Goal: Task Accomplishment & Management: Complete application form

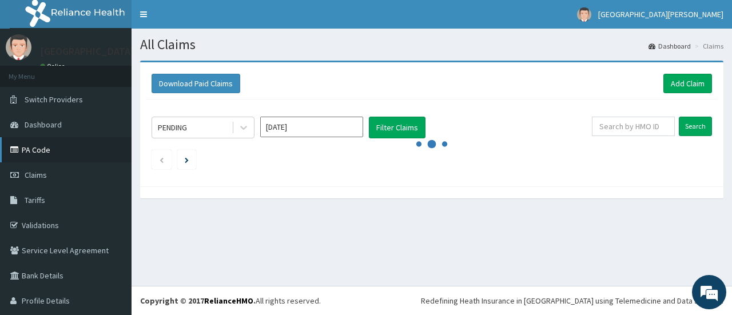
click at [41, 148] on link "PA Code" at bounding box center [66, 149] width 132 height 25
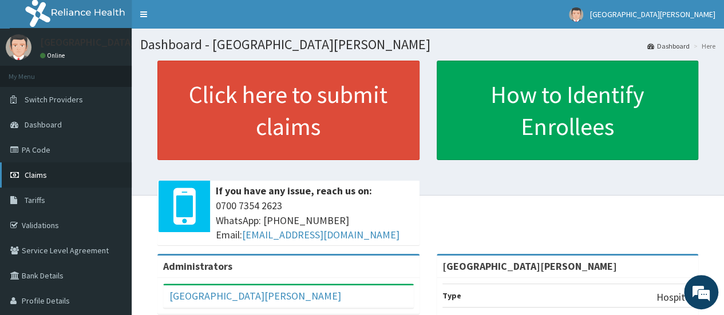
click at [32, 173] on span "Claims" at bounding box center [36, 175] width 22 height 10
click at [38, 150] on link "PA Code" at bounding box center [66, 149] width 132 height 25
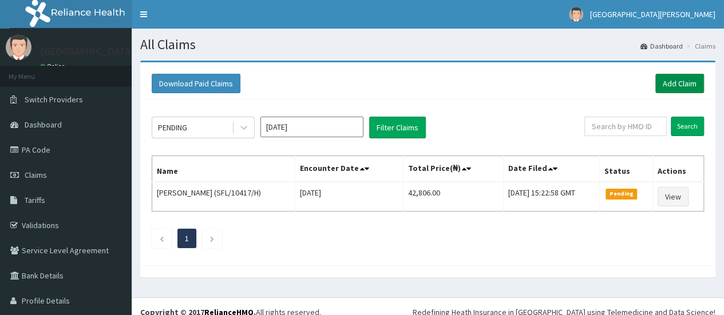
drag, startPoint x: 0, startPoint y: 0, endPoint x: 662, endPoint y: 86, distance: 667.6
click at [662, 86] on link "Add Claim" at bounding box center [679, 83] width 49 height 19
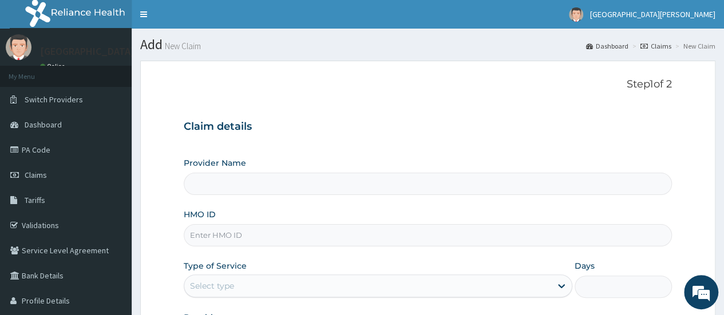
type input "[GEOGRAPHIC_DATA][PERSON_NAME]"
drag, startPoint x: 303, startPoint y: 226, endPoint x: 283, endPoint y: 236, distance: 22.8
click at [303, 226] on input "HMO ID" at bounding box center [428, 235] width 488 height 22
paste input "Fso/10054/A"
click at [212, 232] on input "Fso/10054/A" at bounding box center [428, 235] width 488 height 22
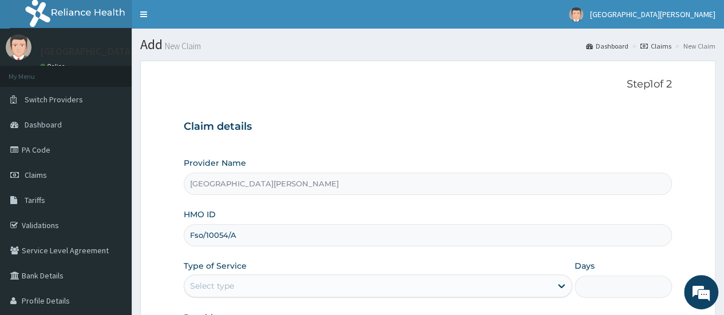
click at [206, 239] on input "Fso/10054/A" at bounding box center [428, 235] width 488 height 22
click at [213, 231] on input "Fso/10054/A" at bounding box center [428, 235] width 488 height 22
click at [208, 234] on input "Fso/10054/A" at bounding box center [428, 235] width 488 height 22
type input "Fso/10054/A"
